Goal: Task Accomplishment & Management: Use online tool/utility

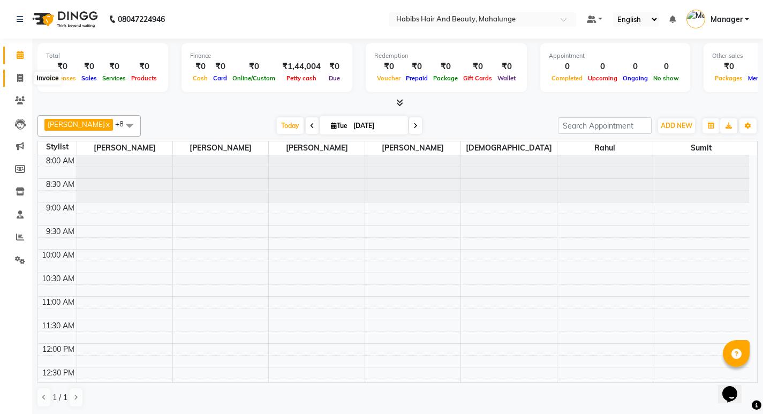
click at [22, 80] on icon at bounding box center [20, 78] width 6 height 8
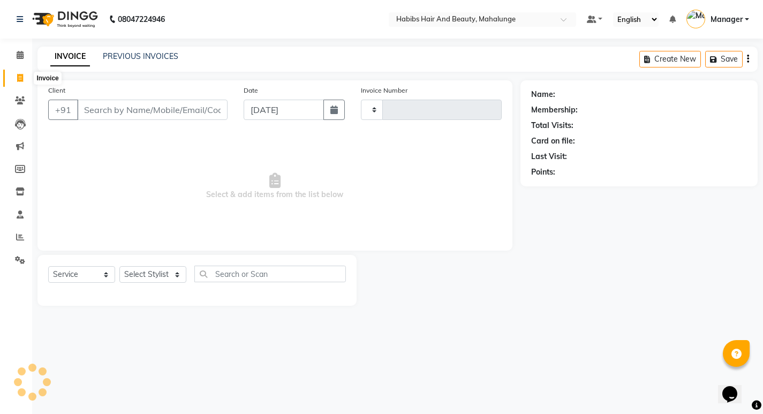
click at [19, 78] on icon at bounding box center [20, 78] width 6 height 8
select select "service"
select select "6328"
type input "1075"
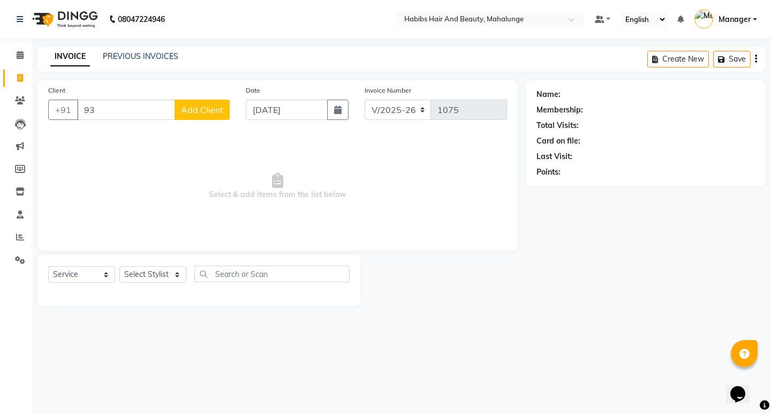
type input "9"
